Goal: Find contact information: Find contact information

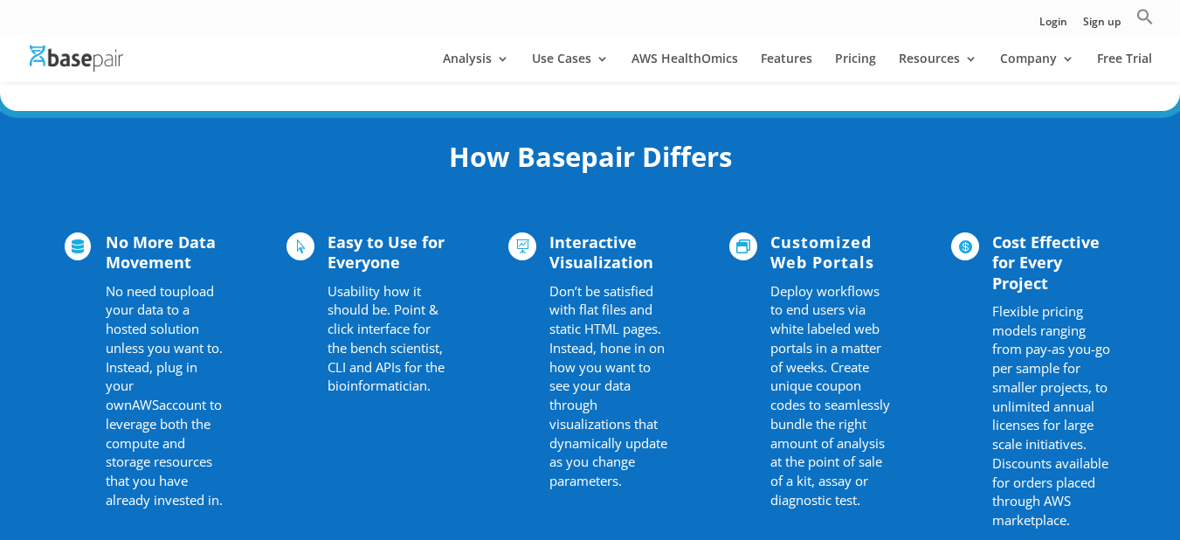
scroll to position [1085, 0]
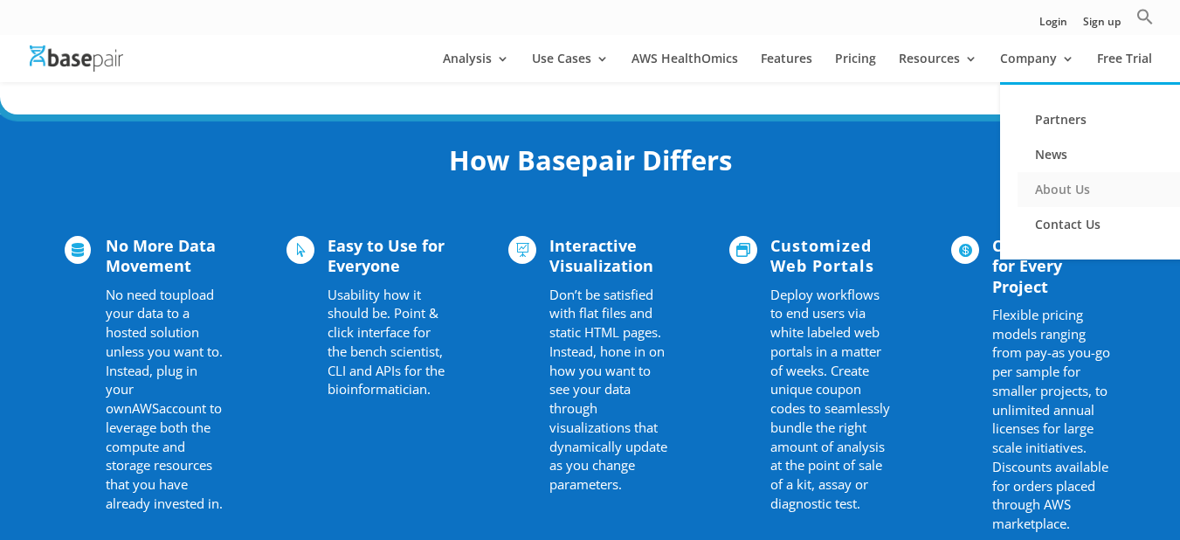
click at [1061, 189] on link "About Us" at bounding box center [1104, 189] width 175 height 35
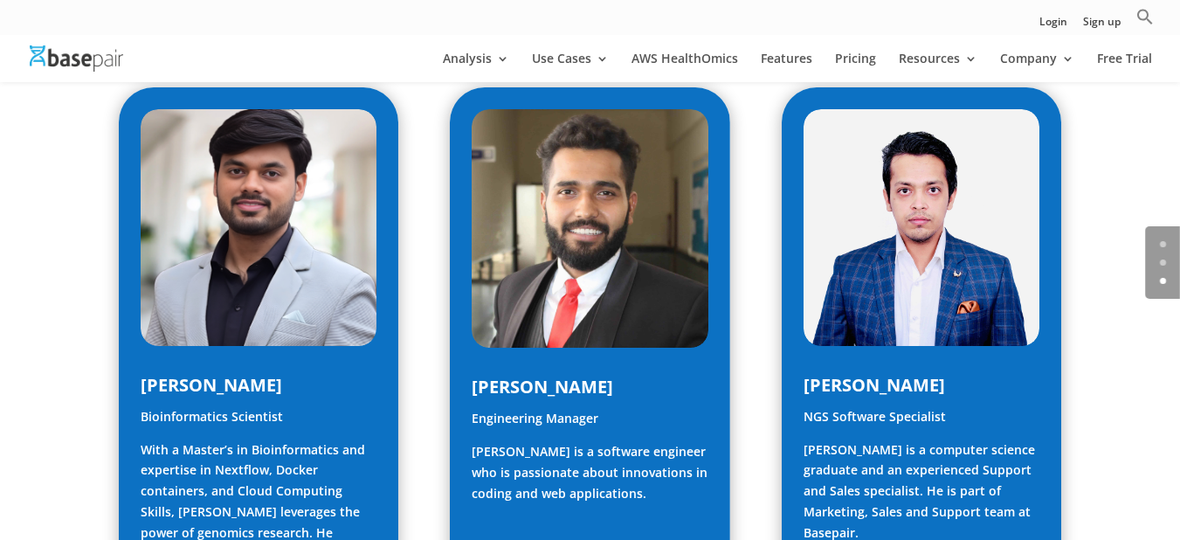
scroll to position [2335, 0]
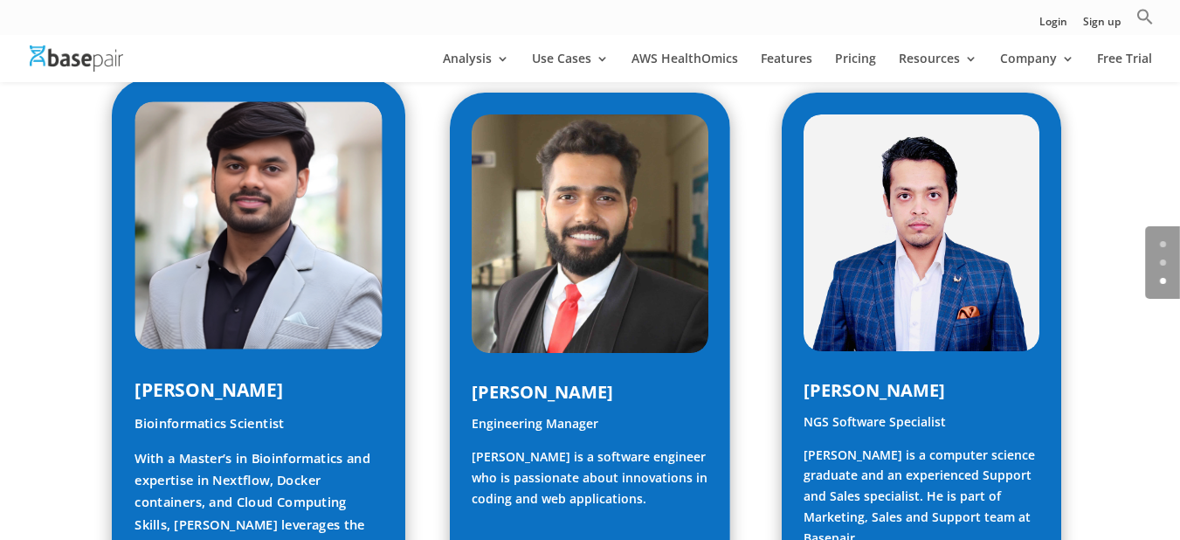
click at [260, 245] on img at bounding box center [258, 226] width 248 height 248
click at [249, 378] on span "Shubham Verma" at bounding box center [208, 390] width 148 height 24
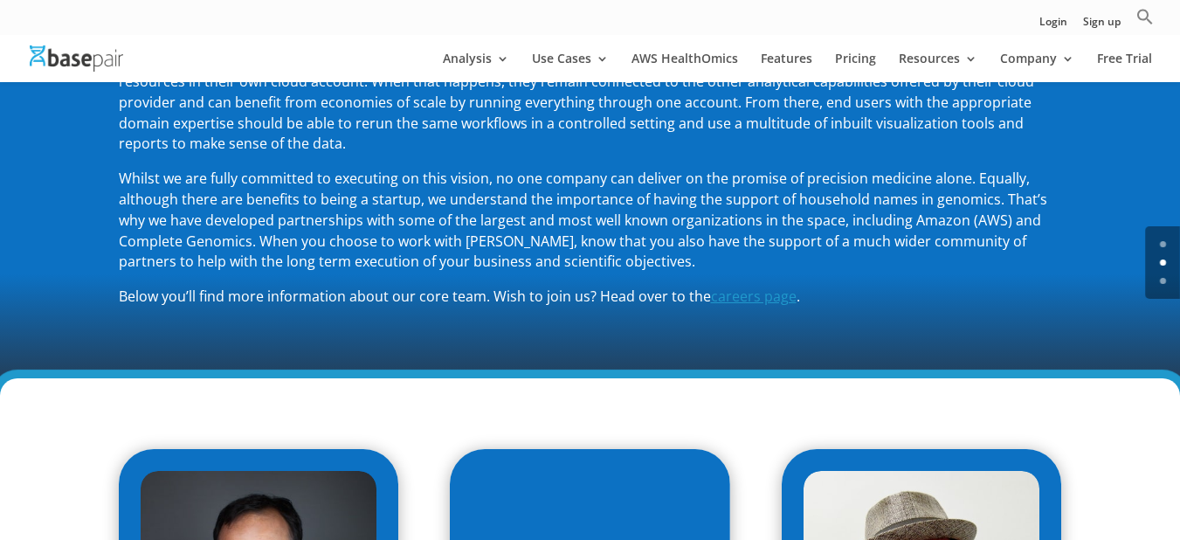
scroll to position [527, 0]
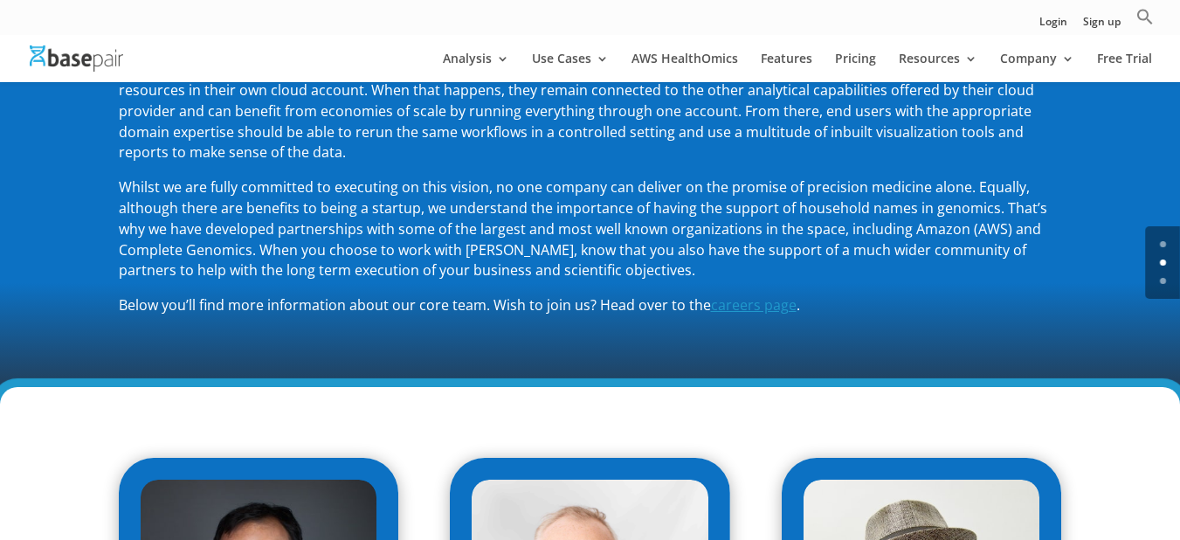
click at [728, 304] on span "careers page" at bounding box center [754, 304] width 86 height 19
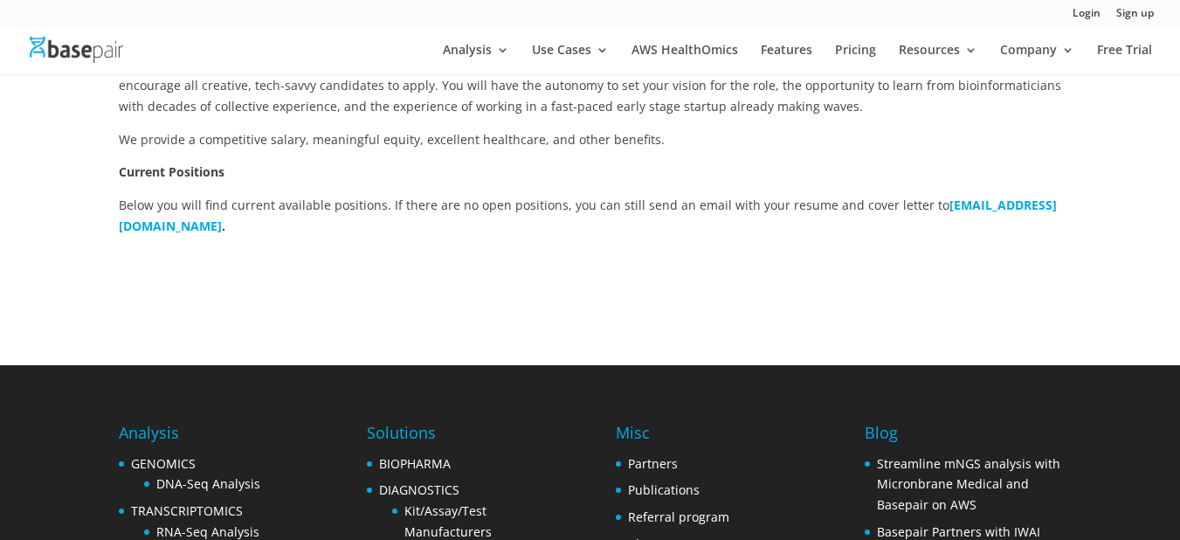
scroll to position [493, 0]
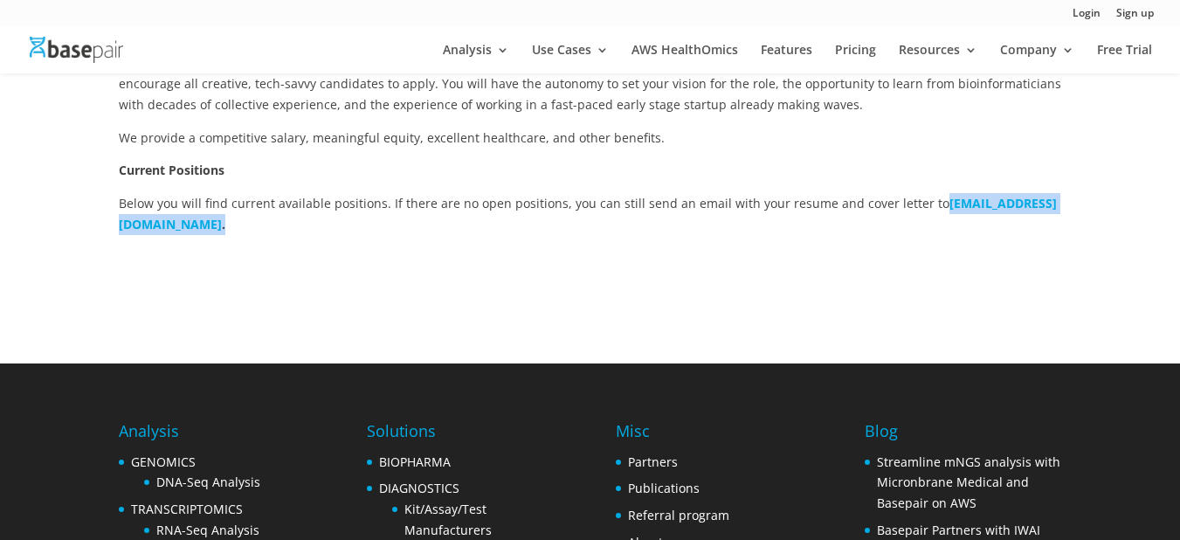
drag, startPoint x: 287, startPoint y: 222, endPoint x: 119, endPoint y: 219, distance: 168.6
click at [119, 219] on p "Below you will find current available positions. If there are no open positions…" at bounding box center [590, 214] width 943 height 42
copy p "careers@basepairtech.com ."
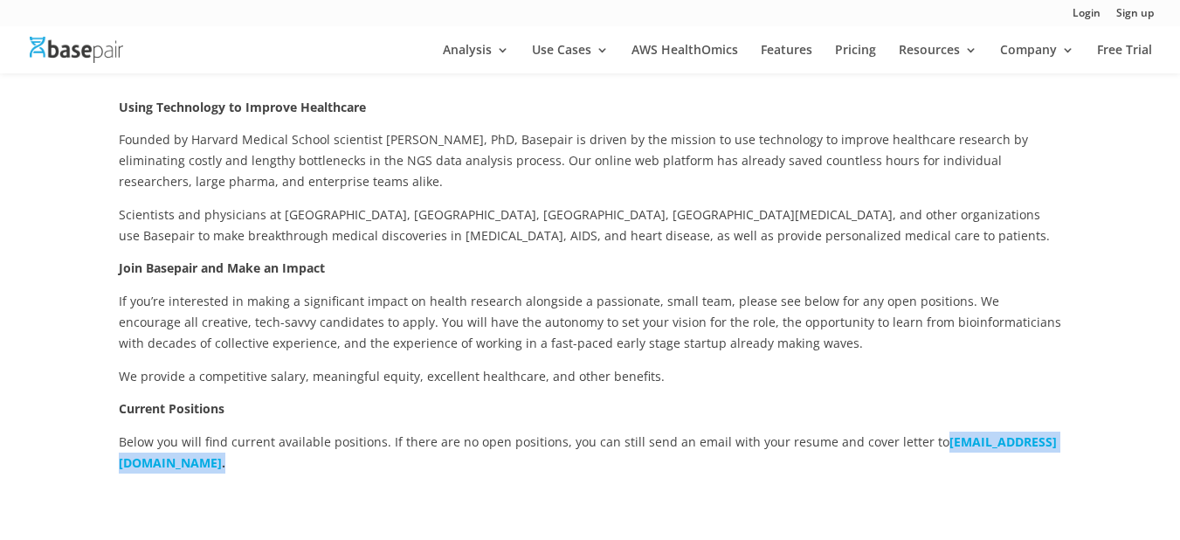
scroll to position [0, 0]
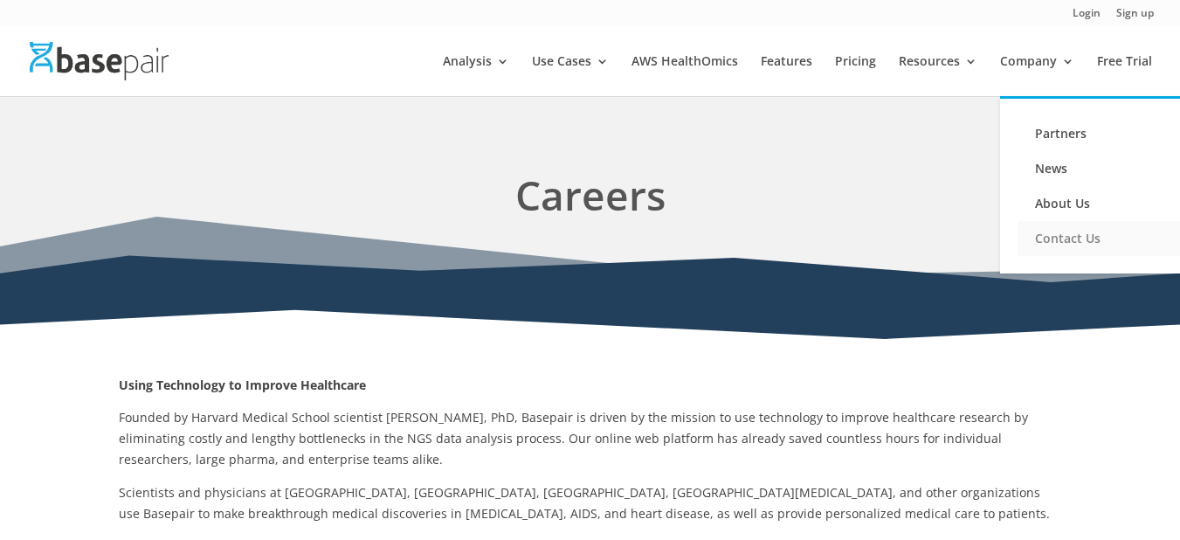
click at [1057, 238] on link "Contact Us" at bounding box center [1104, 238] width 175 height 35
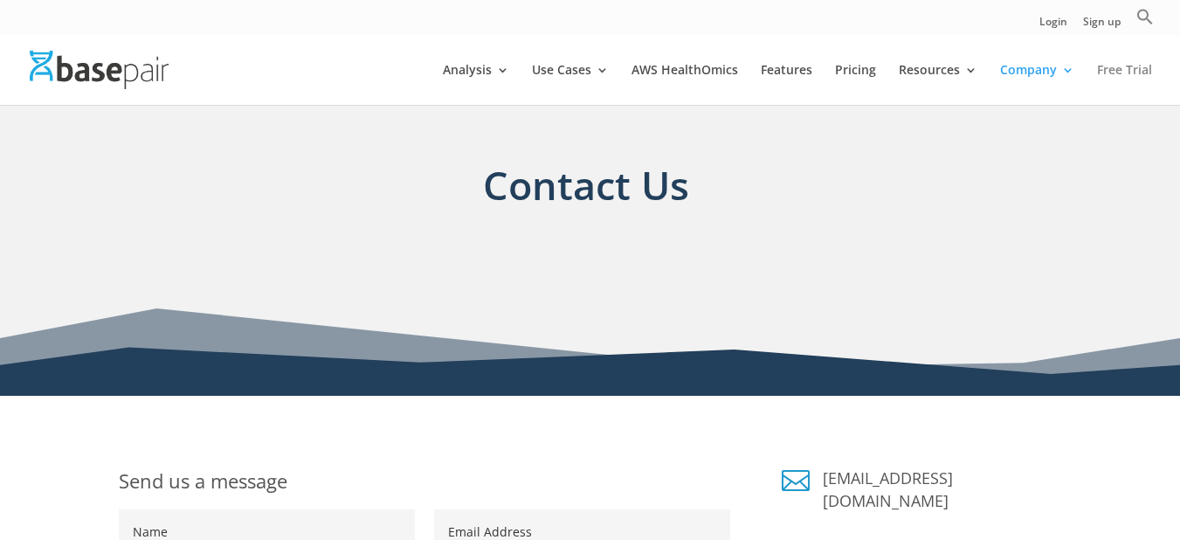
scroll to position [31, 0]
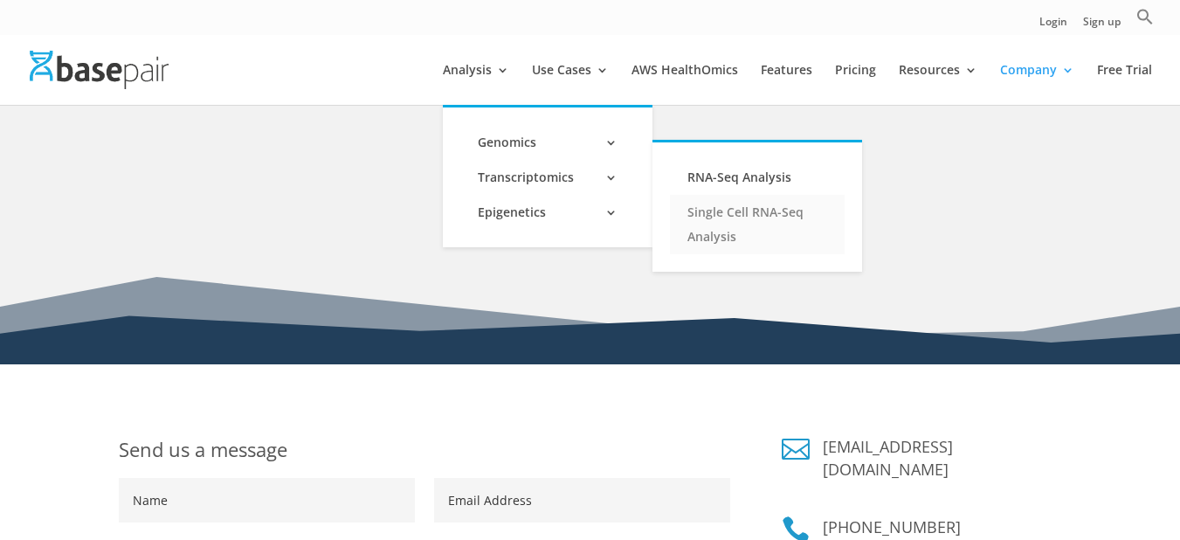
click at [718, 240] on link "Single Cell RNA-Seq Analysis" at bounding box center [757, 224] width 175 height 59
